Goal: Navigation & Orientation: Find specific page/section

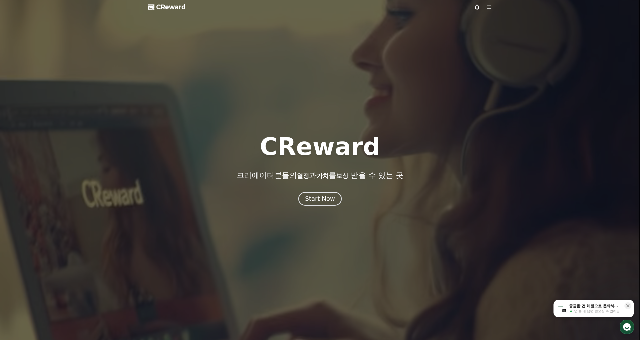
click at [169, 6] on span "CReward" at bounding box center [171, 7] width 30 height 8
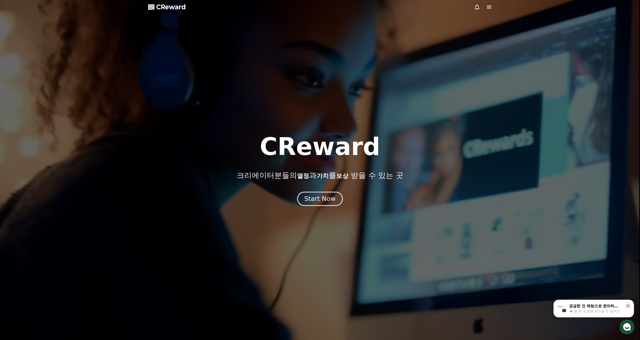
click at [325, 197] on div "Start Now" at bounding box center [319, 198] width 31 height 9
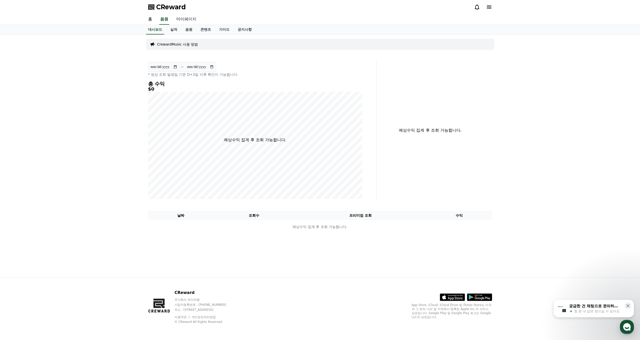
click at [189, 19] on link "마이페이지" at bounding box center [186, 19] width 28 height 11
select select "**********"
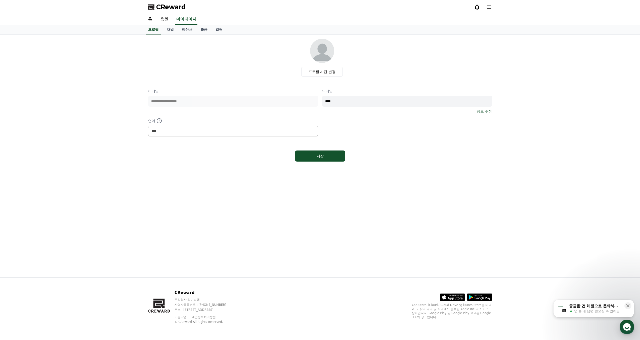
click at [494, 6] on div "CReward" at bounding box center [320, 7] width 352 height 14
click at [492, 7] on icon at bounding box center [489, 7] width 6 height 6
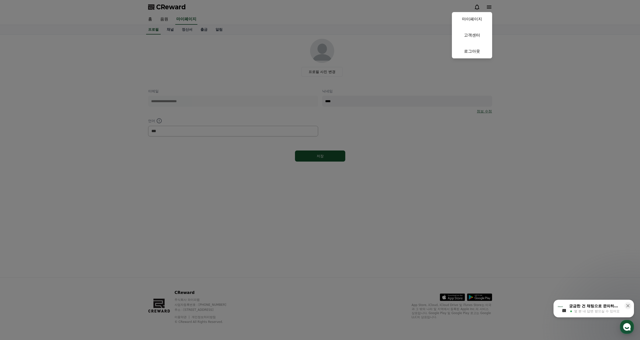
click at [543, 46] on button "close" at bounding box center [320, 170] width 640 height 340
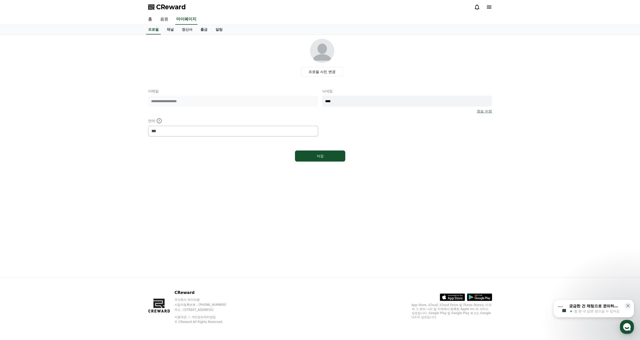
click at [165, 18] on link "음원" at bounding box center [164, 19] width 16 height 11
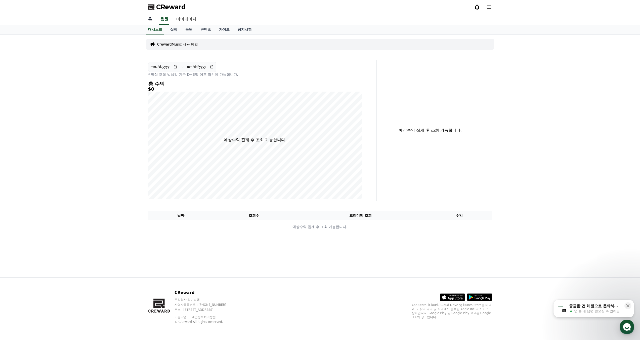
click at [150, 22] on link "홈" at bounding box center [150, 19] width 12 height 11
click at [191, 19] on link "마이페이지" at bounding box center [186, 19] width 28 height 11
select select "**********"
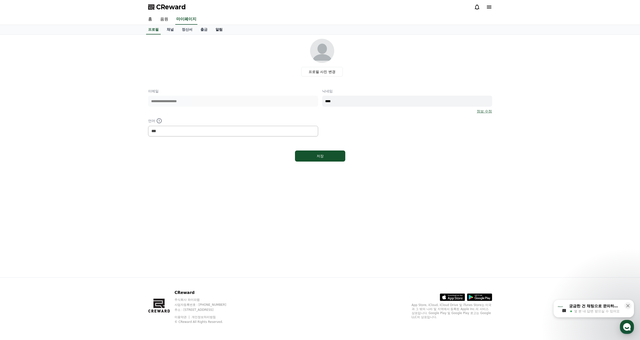
click at [219, 32] on link "알림" at bounding box center [219, 30] width 15 height 10
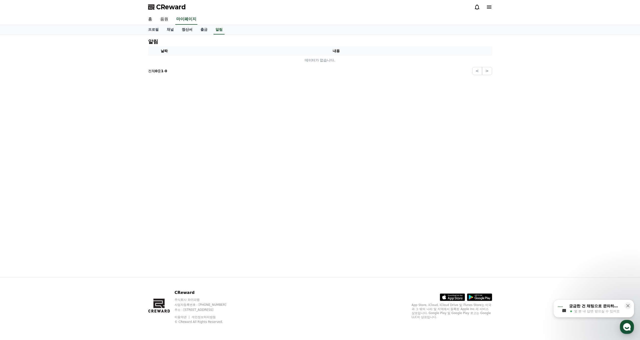
click at [186, 30] on link "정산서" at bounding box center [187, 30] width 19 height 10
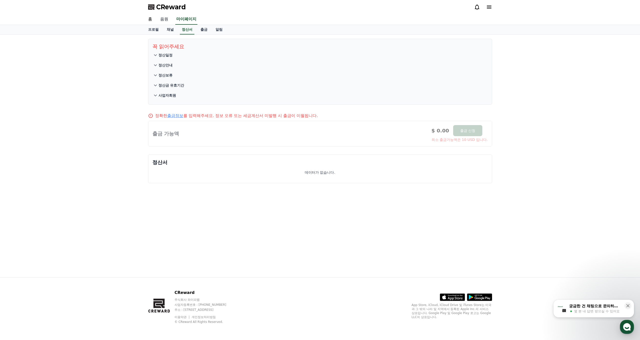
click at [167, 20] on link "음원" at bounding box center [164, 19] width 16 height 11
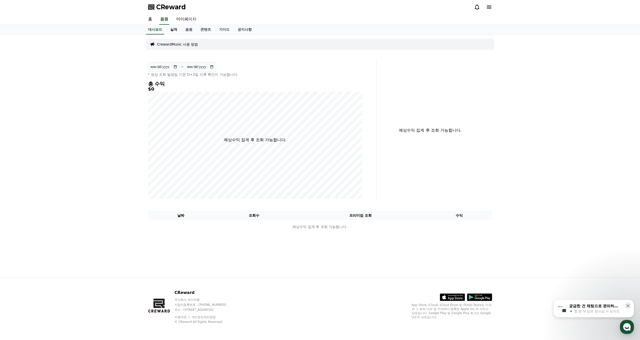
click at [174, 29] on link "실적" at bounding box center [173, 30] width 15 height 10
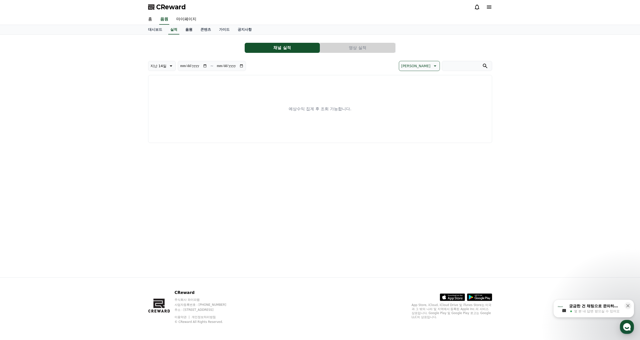
click at [188, 30] on link "음원" at bounding box center [188, 30] width 15 height 10
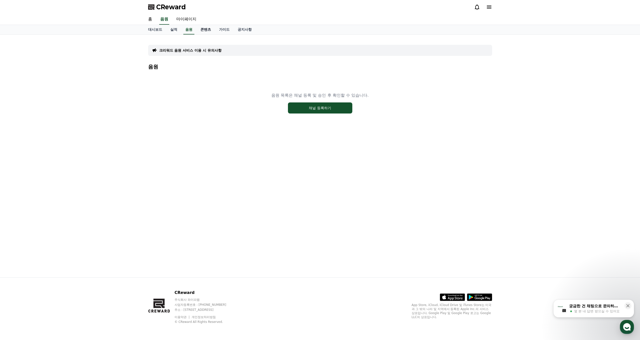
click at [202, 29] on link "콘텐츠" at bounding box center [205, 30] width 19 height 10
click at [164, 30] on link "대시보드" at bounding box center [155, 30] width 22 height 10
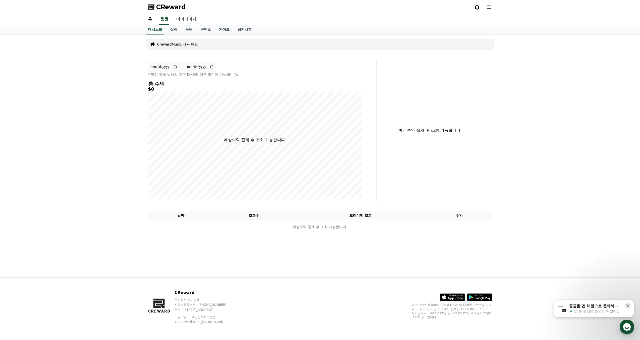
click at [486, 7] on icon at bounding box center [489, 7] width 6 height 6
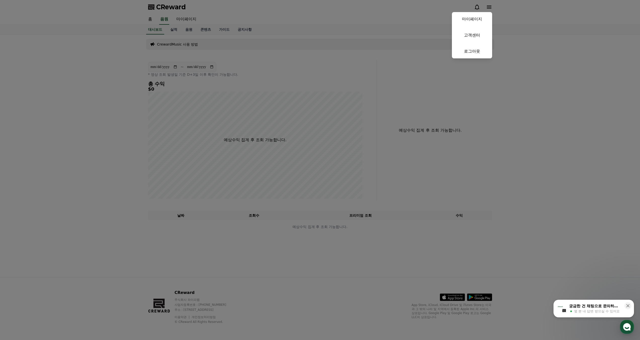
click at [489, 6] on button "close" at bounding box center [320, 170] width 640 height 340
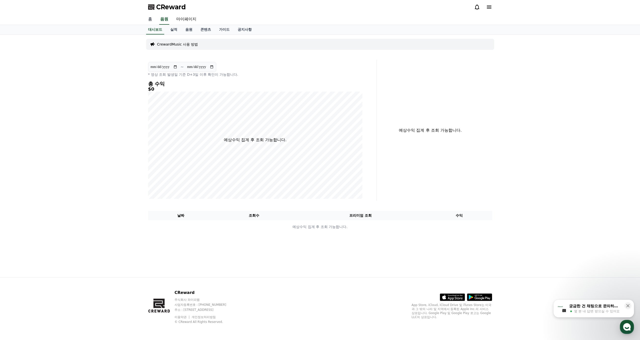
click at [149, 19] on link "홈" at bounding box center [150, 19] width 12 height 11
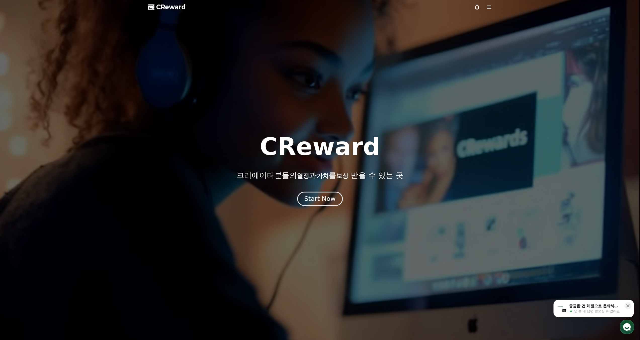
click at [326, 201] on div "Start Now" at bounding box center [319, 198] width 31 height 9
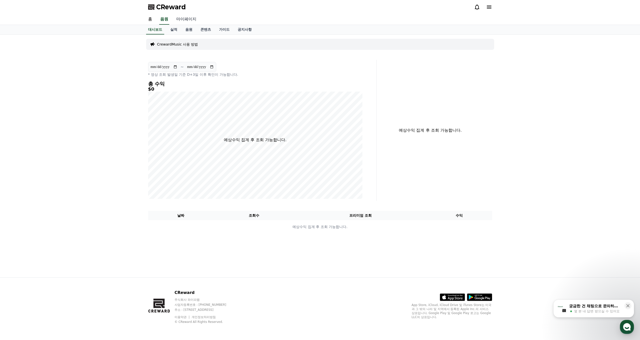
click at [190, 20] on link "마이페이지" at bounding box center [186, 19] width 28 height 11
select select "**********"
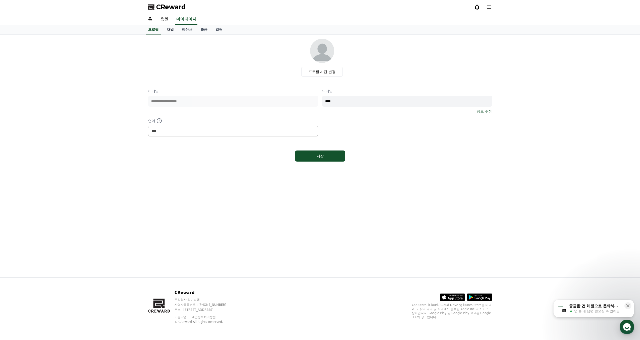
click at [173, 30] on link "채널" at bounding box center [170, 30] width 15 height 10
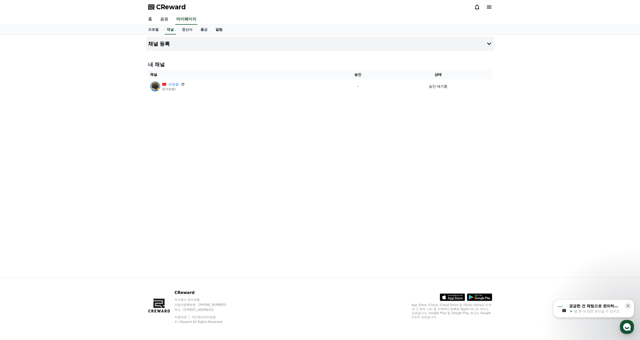
click at [214, 31] on link "알림" at bounding box center [219, 30] width 15 height 10
